Goal: Transaction & Acquisition: Purchase product/service

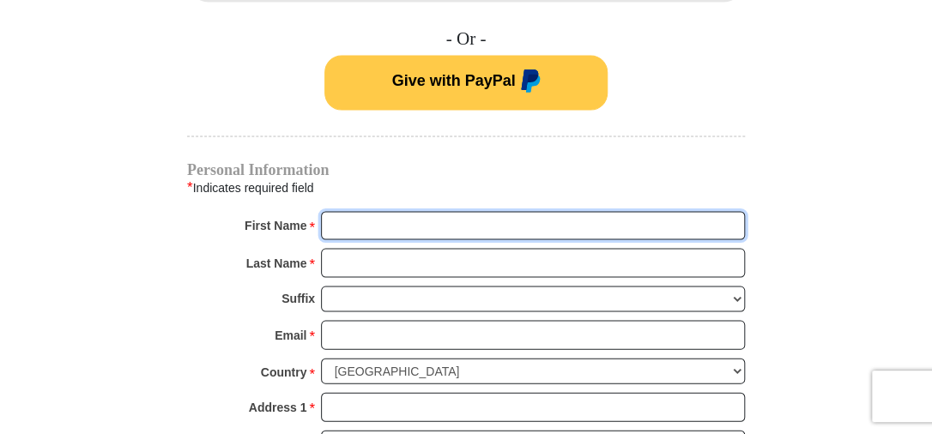
click at [342, 214] on input "First Name *" at bounding box center [533, 225] width 424 height 29
type input "[PERSON_NAME]"
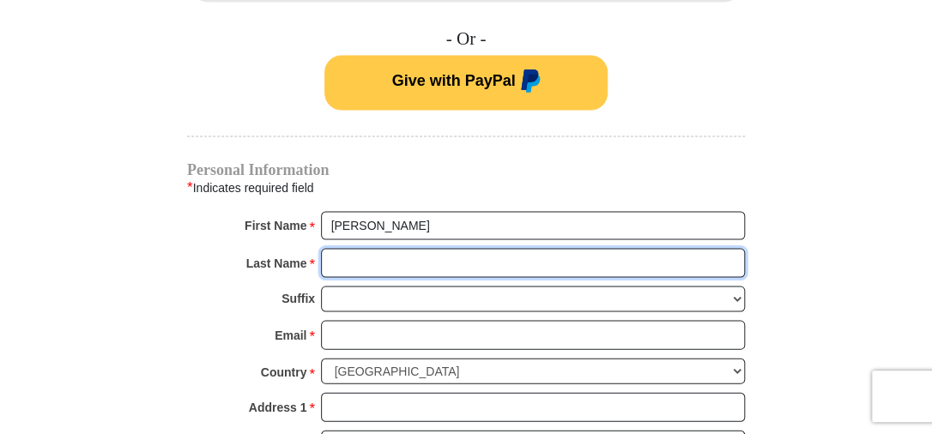
type input "[PERSON_NAME]"
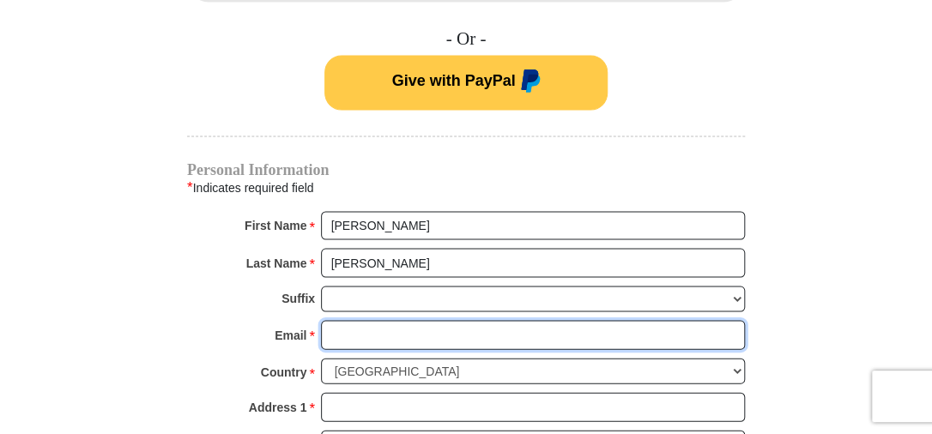
type input "[EMAIL_ADDRESS][DOMAIN_NAME]"
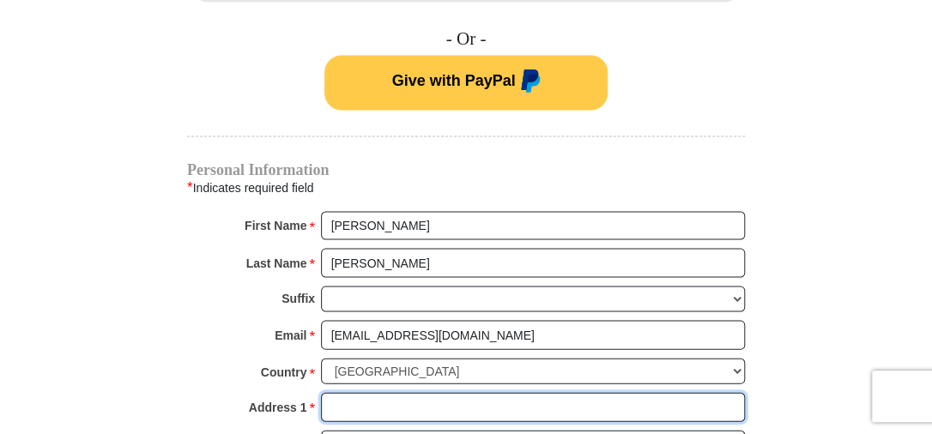
type input "[STREET_ADDRESS]"
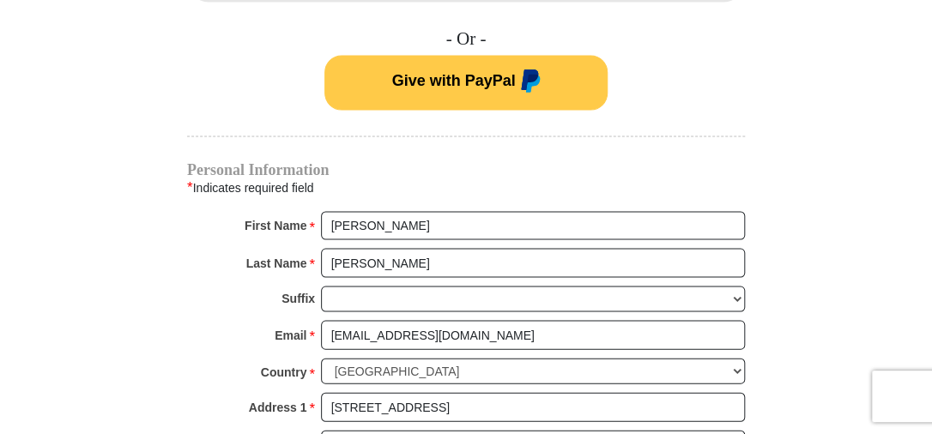
type input "Industry"
select select "PA"
type input "15052"
type input "7246435713"
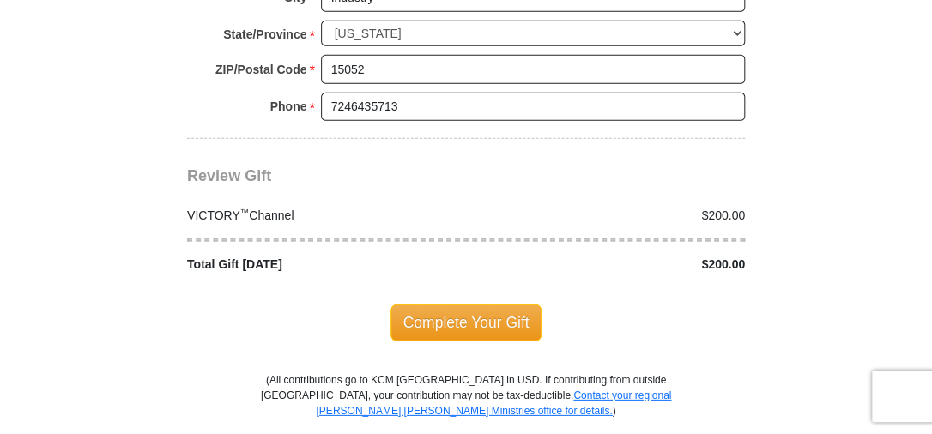
scroll to position [1648, 0]
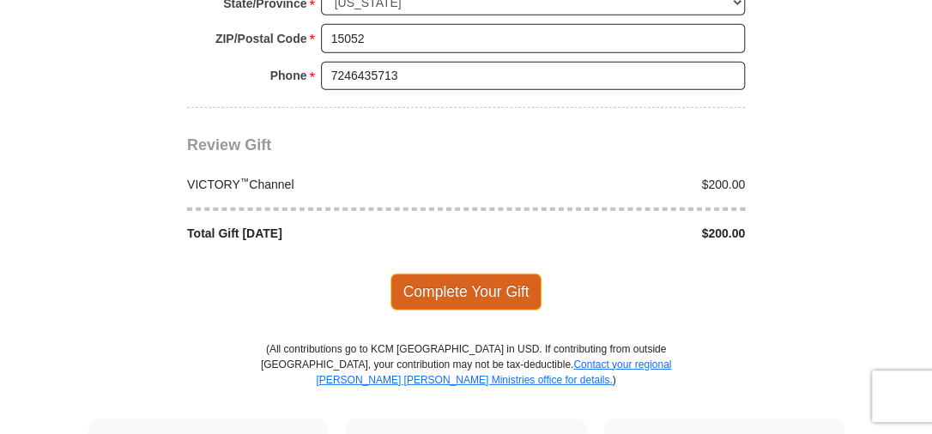
click at [440, 274] on span "Complete Your Gift" at bounding box center [467, 292] width 152 height 36
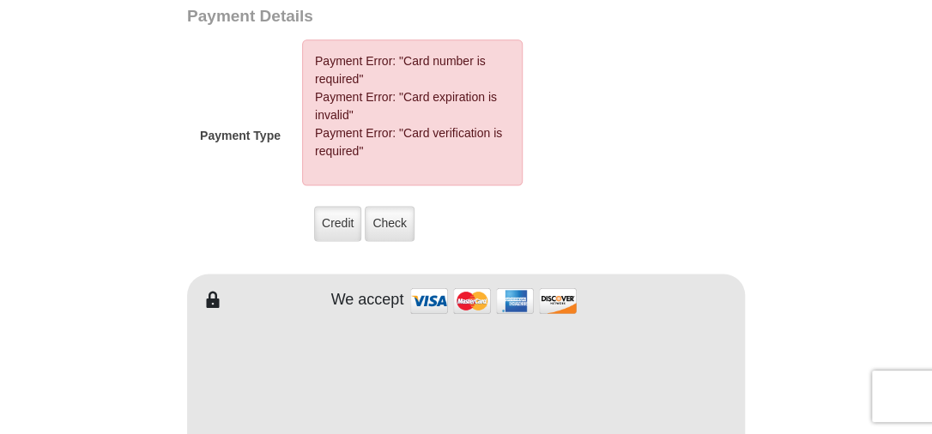
scroll to position [810, 0]
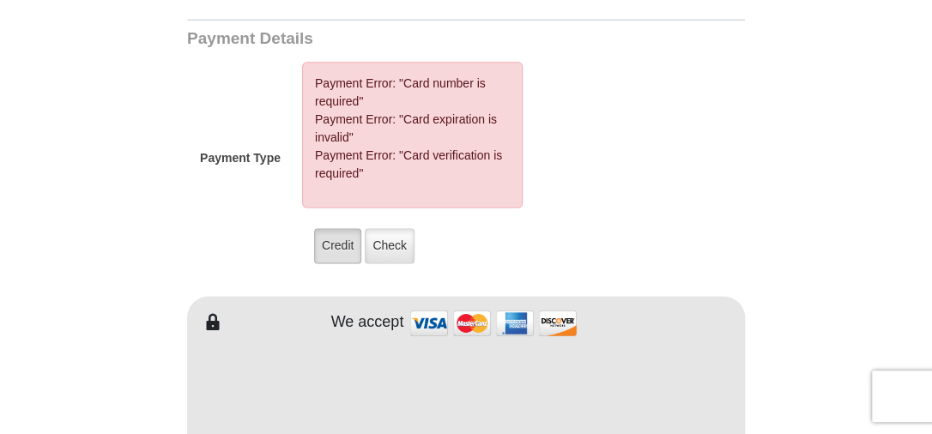
click at [329, 228] on label "Credit" at bounding box center [337, 245] width 47 height 35
click at [0, 0] on input "Credit" at bounding box center [0, 0] width 0 height 0
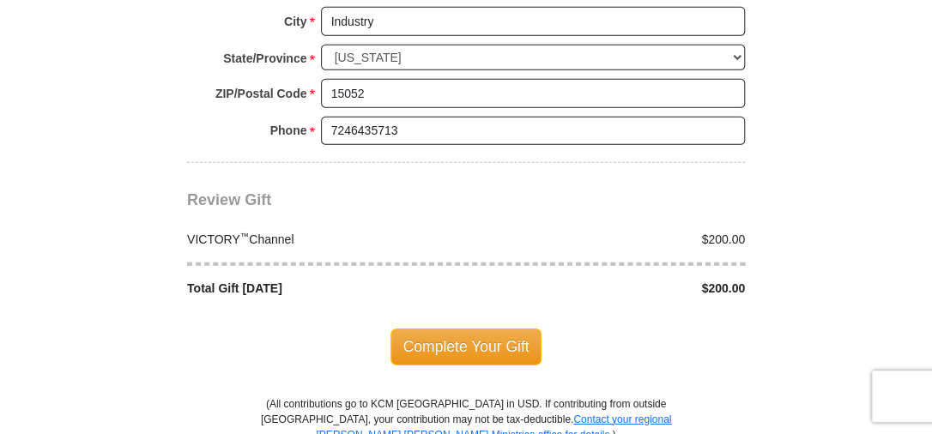
scroll to position [1754, 0]
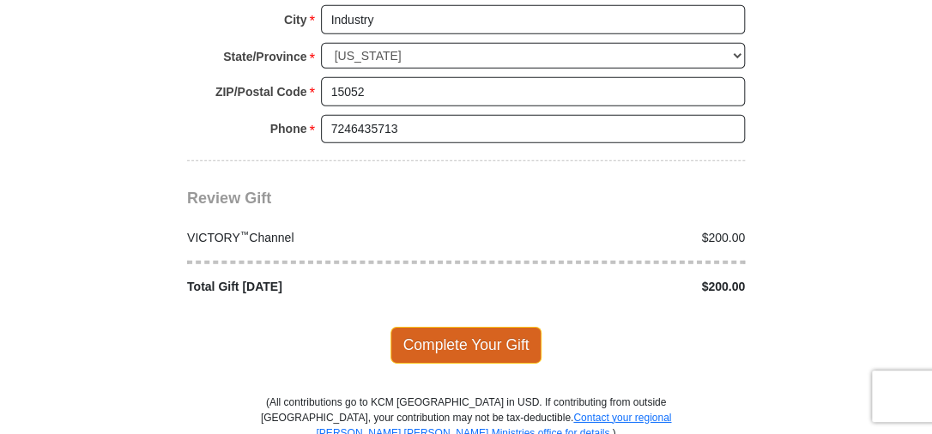
click at [488, 327] on span "Complete Your Gift" at bounding box center [467, 345] width 152 height 36
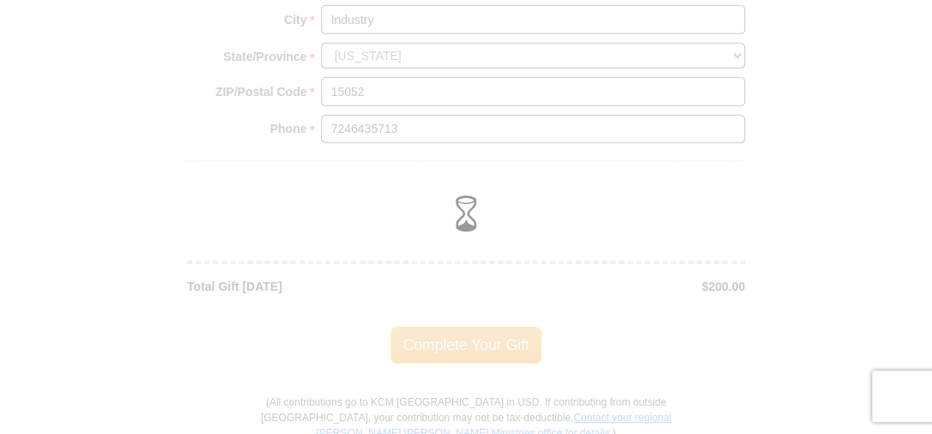
scroll to position [1595, 0]
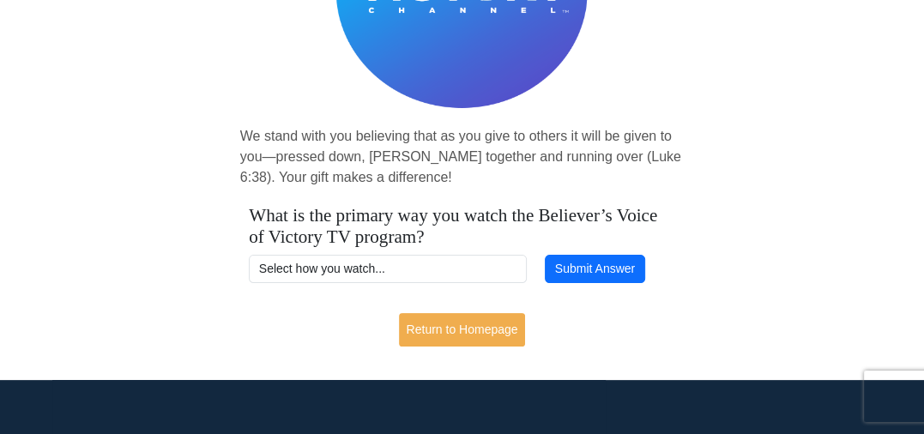
scroll to position [258, 0]
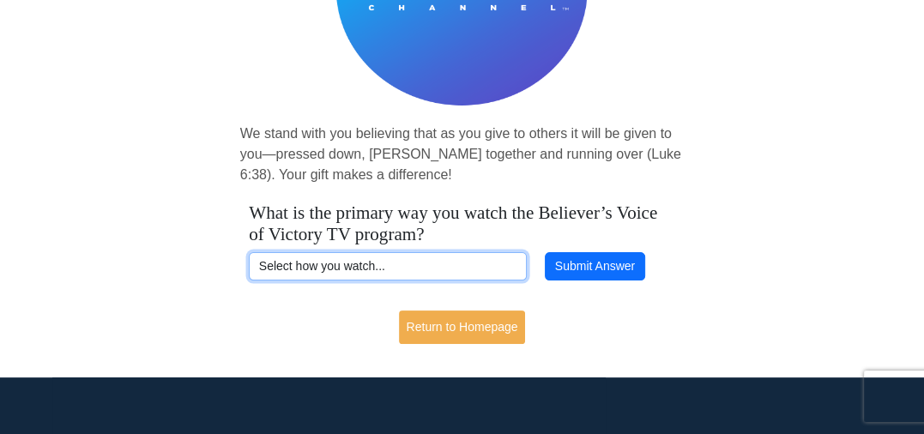
click at [404, 265] on select "Select how you watch... Daystar Morning Daystar Evening KCM.org GoVictory.com V…" at bounding box center [388, 266] width 278 height 29
select select "DIRECTV"
click at [249, 252] on select "Select how you watch... Daystar Morning Daystar Evening KCM.org GoVictory.com V…" at bounding box center [388, 266] width 278 height 29
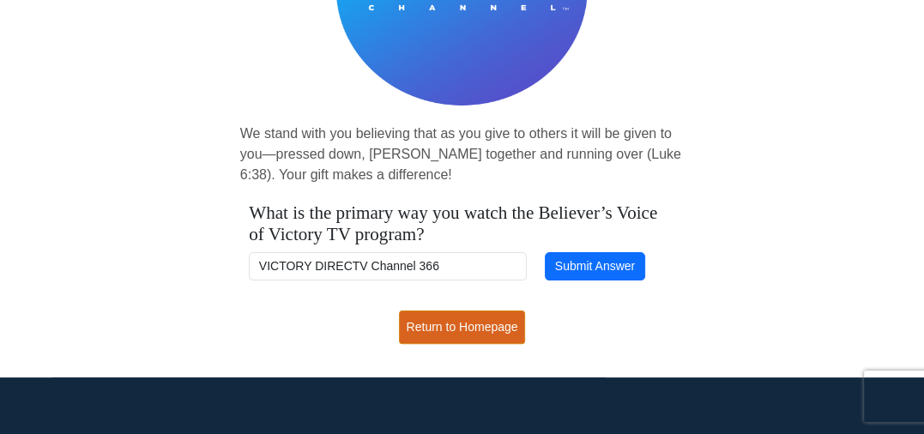
click at [457, 314] on div "Thank you! We stand with you believing that as you give to others it will be gi…" at bounding box center [462, 78] width 924 height 556
click at [457, 323] on link "Return to Homepage" at bounding box center [462, 327] width 127 height 33
